Goal: Connect with others: Connect with others

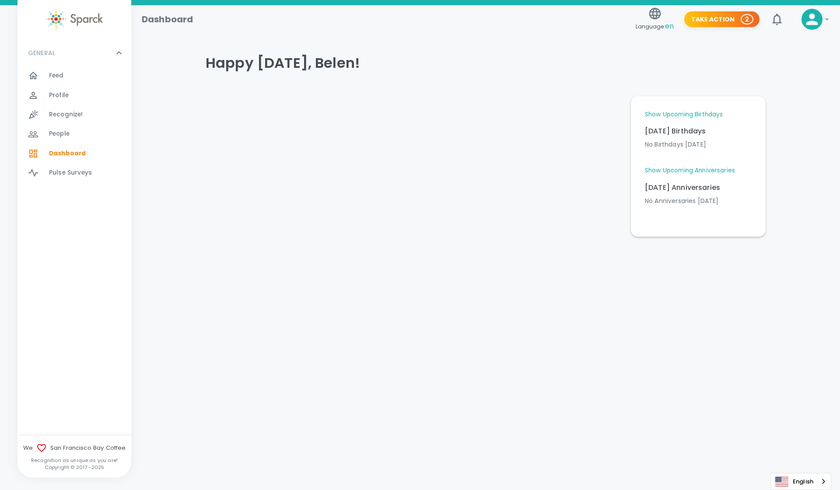
click at [670, 115] on link "Show Upcoming Birthdays" at bounding box center [684, 114] width 78 height 9
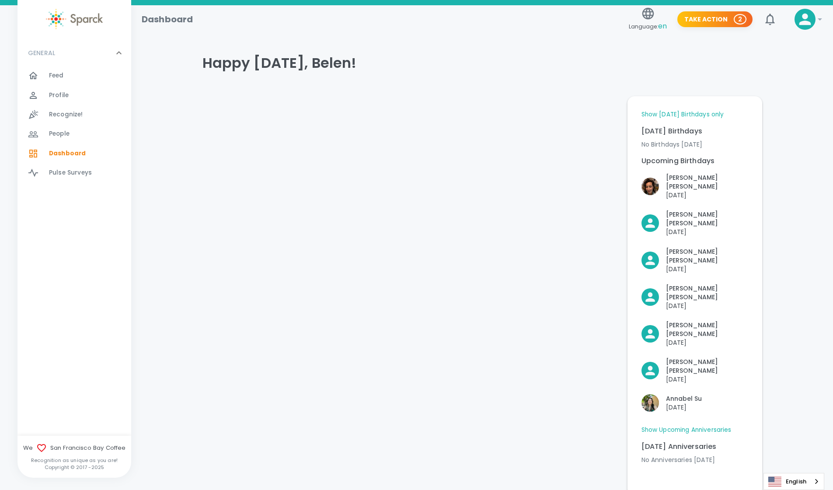
scroll to position [16, 0]
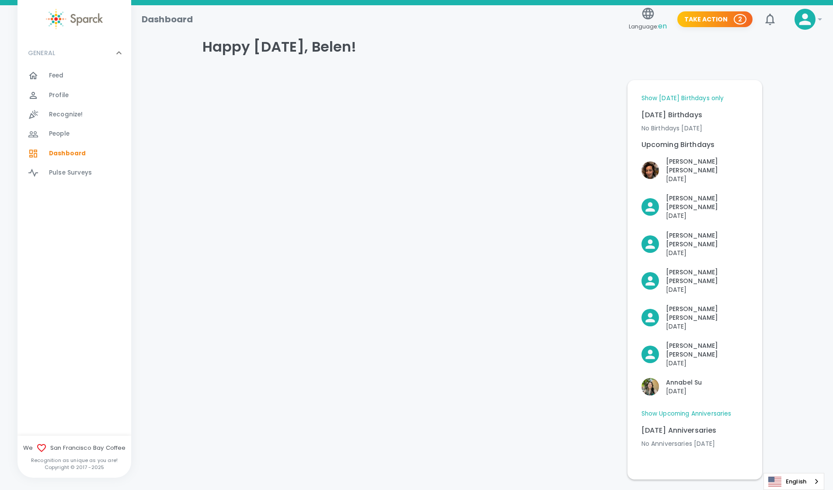
click at [680, 409] on link "Show Upcoming Anniversaries" at bounding box center [686, 413] width 90 height 9
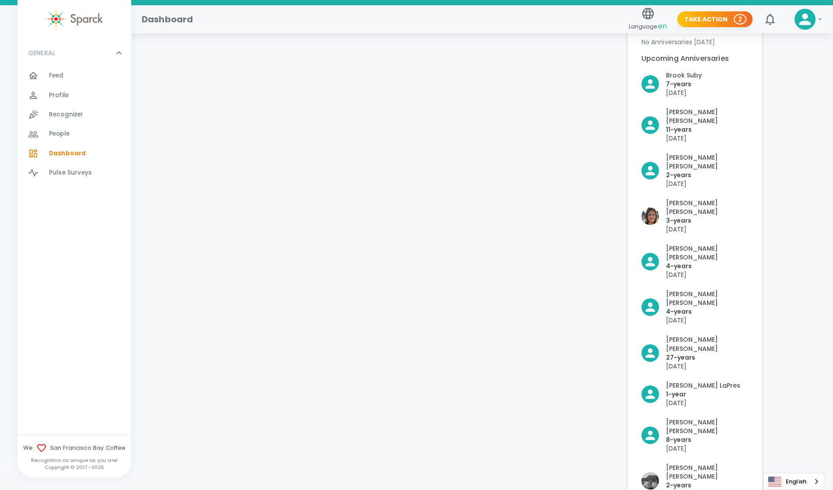
scroll to position [417, 0]
click at [695, 290] on p "[PERSON_NAME]" at bounding box center [707, 298] width 82 height 17
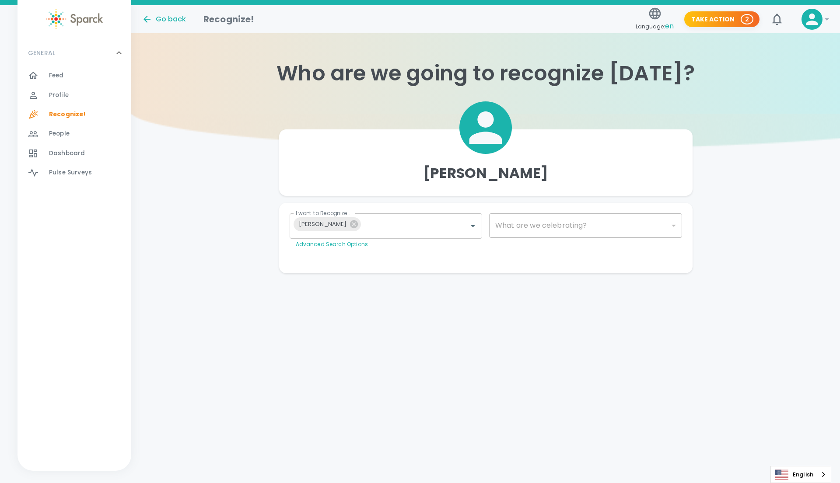
click at [73, 90] on div "Profile 0" at bounding box center [90, 95] width 82 height 12
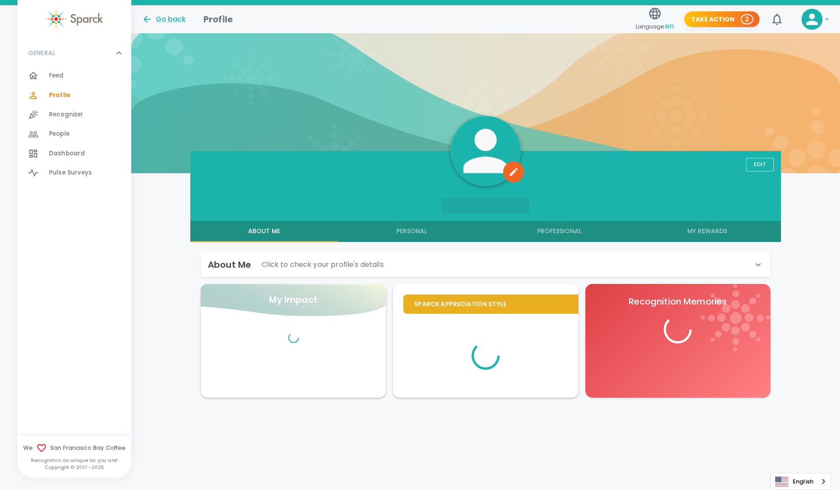
click at [69, 76] on div "Feed 0" at bounding box center [90, 76] width 82 height 12
